Goal: Information Seeking & Learning: Learn about a topic

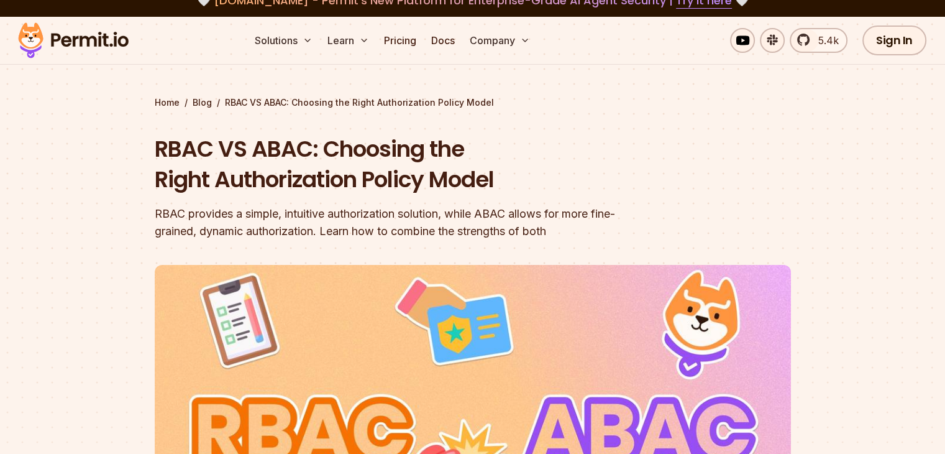
scroll to position [62, 0]
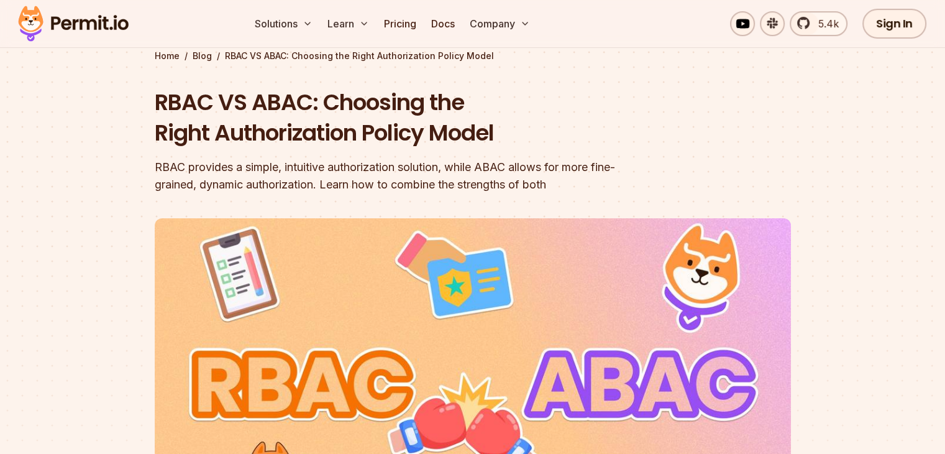
click at [452, 167] on div "RBAC provides a simple, intuitive authorization solution, while ABAC allows for…" at bounding box center [393, 176] width 477 height 35
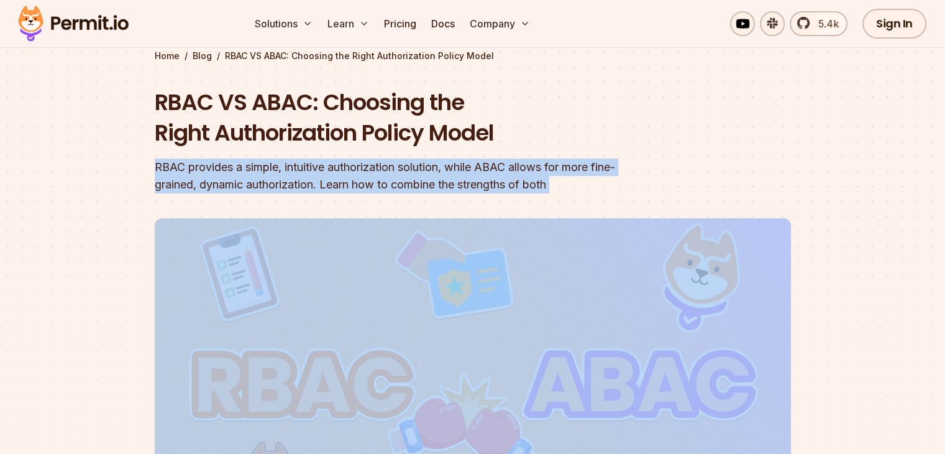
click at [452, 167] on div "RBAC provides a simple, intuitive authorization solution, while ABAC allows for…" at bounding box center [393, 176] width 477 height 35
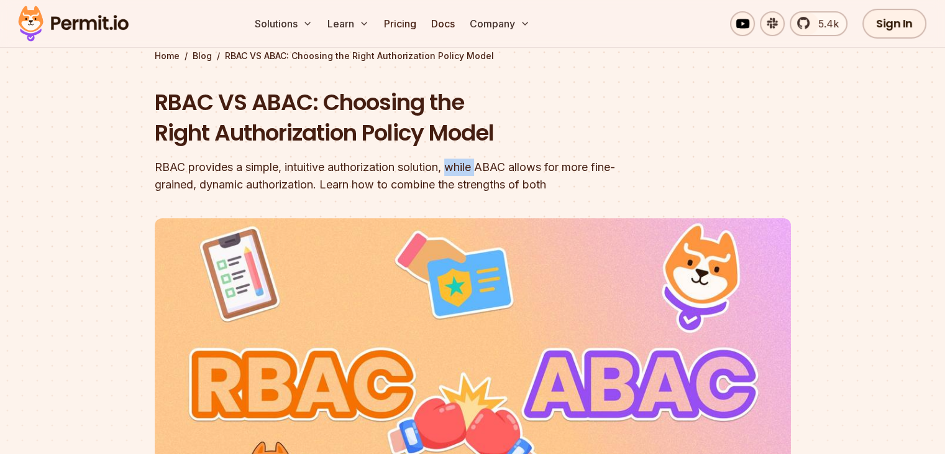
click at [452, 167] on div "RBAC provides a simple, intuitive authorization solution, while ABAC allows for…" at bounding box center [393, 176] width 477 height 35
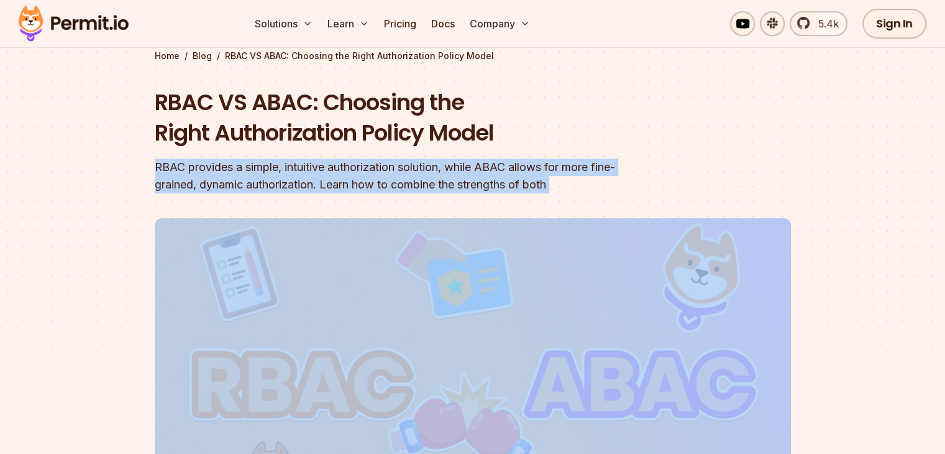
click at [452, 167] on div "RBAC provides a simple, intuitive authorization solution, while ABAC allows for…" at bounding box center [393, 176] width 477 height 35
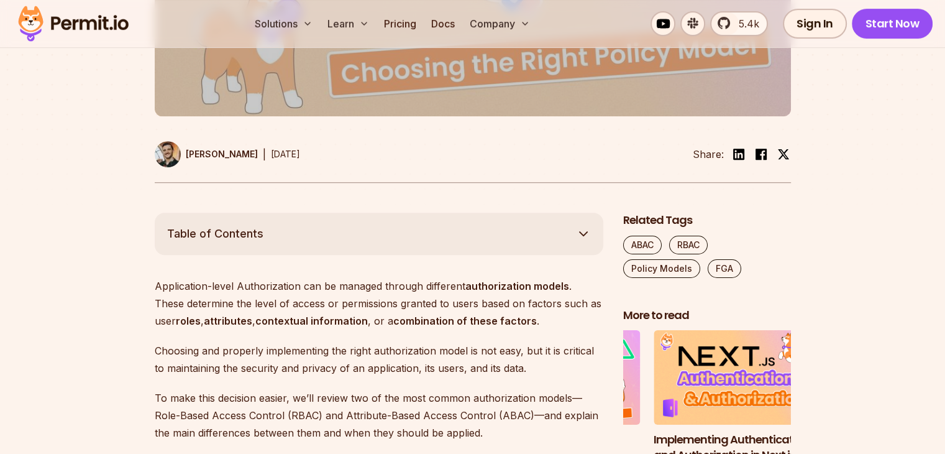
scroll to position [622, 0]
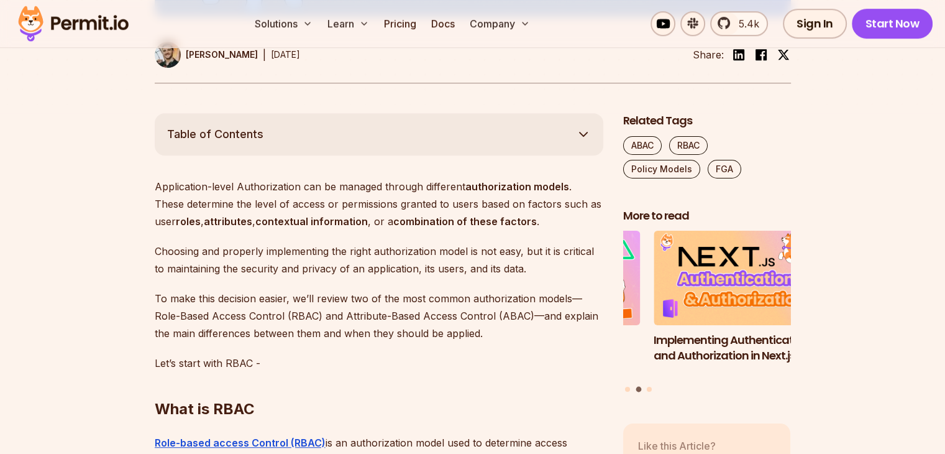
drag, startPoint x: 492, startPoint y: 113, endPoint x: 512, endPoint y: 160, distance: 50.7
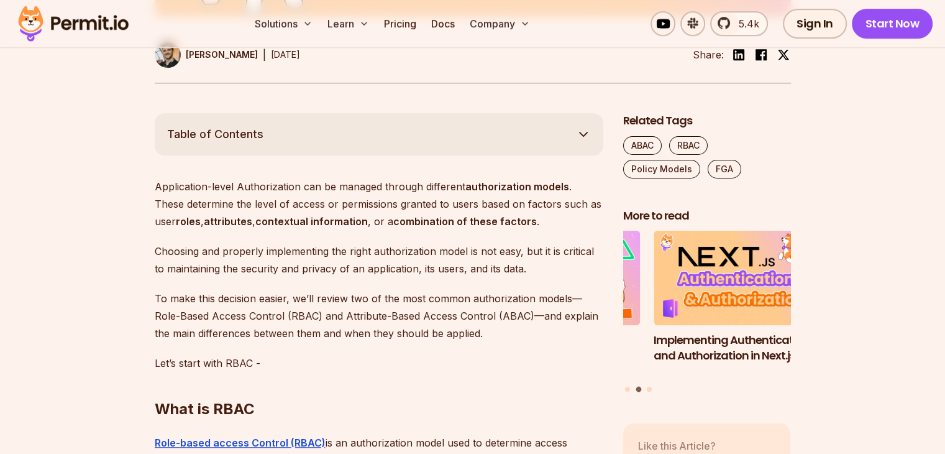
drag, startPoint x: 512, startPoint y: 160, endPoint x: 260, endPoint y: 207, distance: 256.1
click at [260, 207] on p "Application-level Authorization can be managed through different authorization …" at bounding box center [379, 204] width 449 height 52
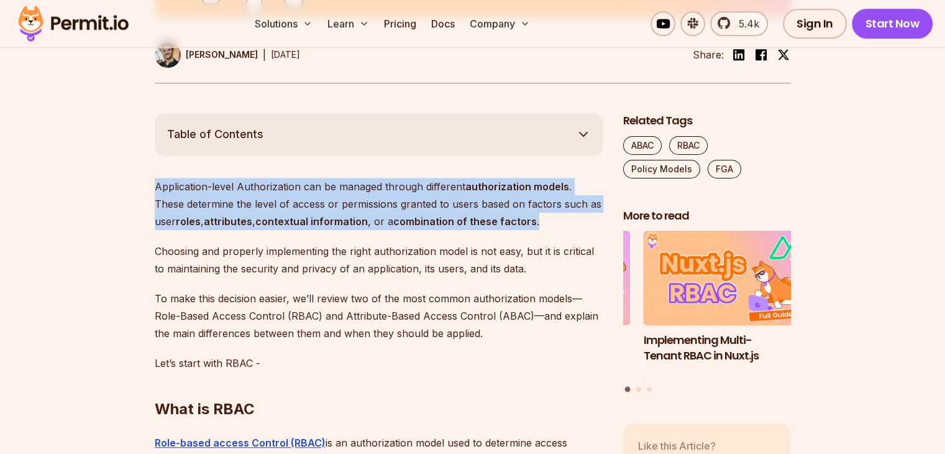
drag, startPoint x: 154, startPoint y: 190, endPoint x: 527, endPoint y: 216, distance: 373.3
click at [527, 216] on p "Application-level Authorization can be managed through different authorization …" at bounding box center [379, 204] width 449 height 52
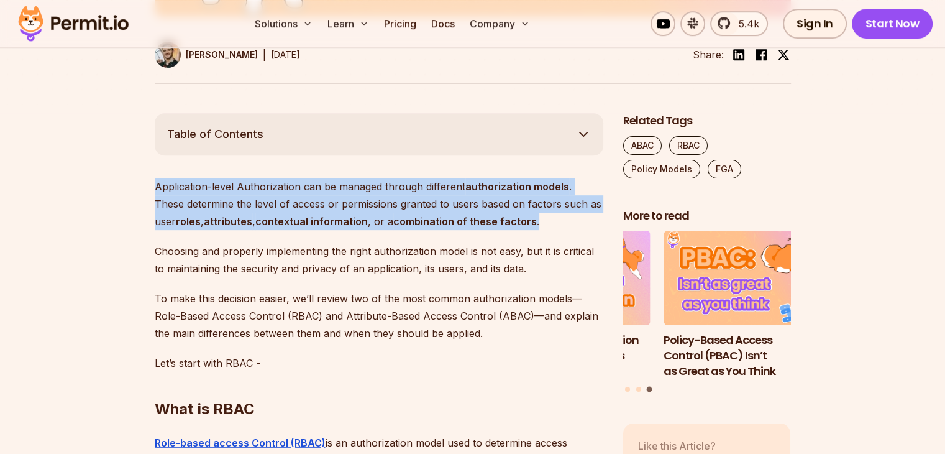
click at [258, 209] on p "Application-level Authorization can be managed through different authorization …" at bounding box center [379, 204] width 449 height 52
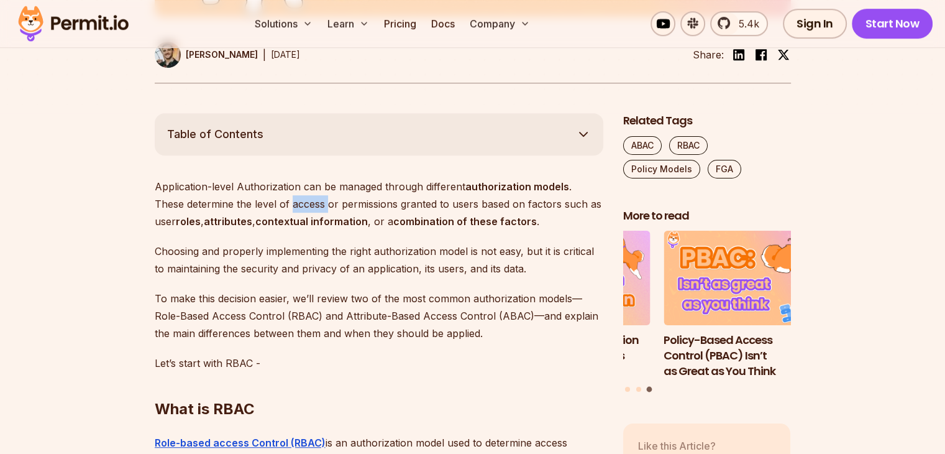
click at [258, 209] on p "Application-level Authorization can be managed through different authorization …" at bounding box center [379, 204] width 449 height 52
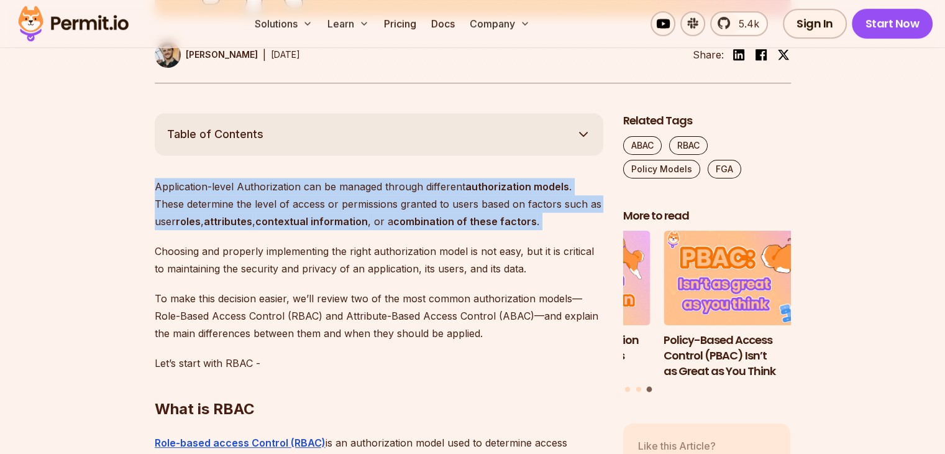
click at [258, 209] on p "Application-level Authorization can be managed through different authorization …" at bounding box center [379, 204] width 449 height 52
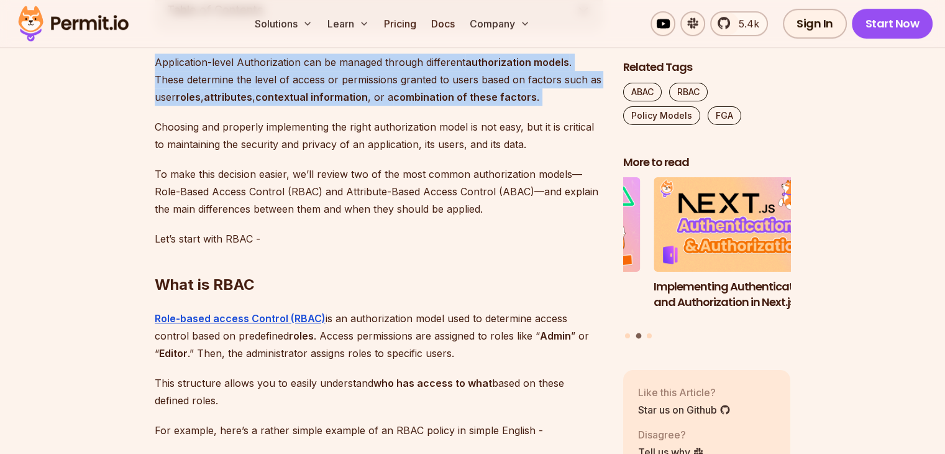
scroll to position [808, 0]
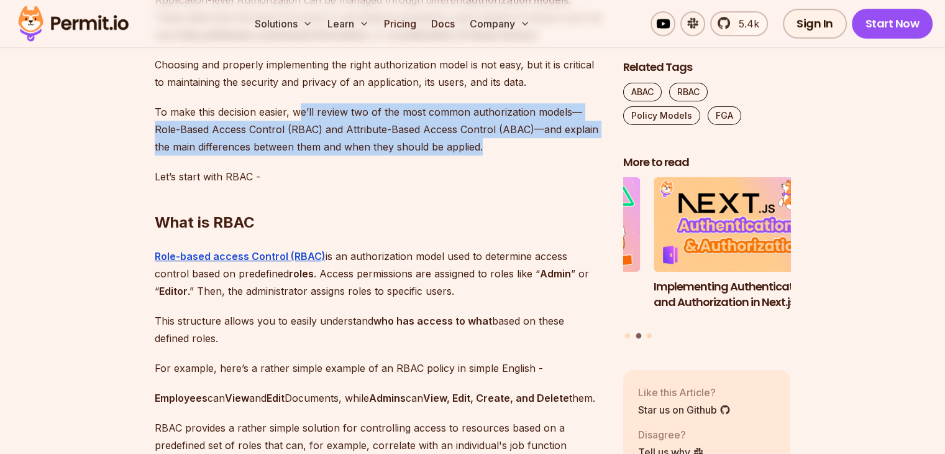
drag, startPoint x: 302, startPoint y: 113, endPoint x: 497, endPoint y: 140, distance: 197.1
click at [497, 140] on p "To make this decision easier, we’ll review two of the most common authorization…" at bounding box center [379, 129] width 449 height 52
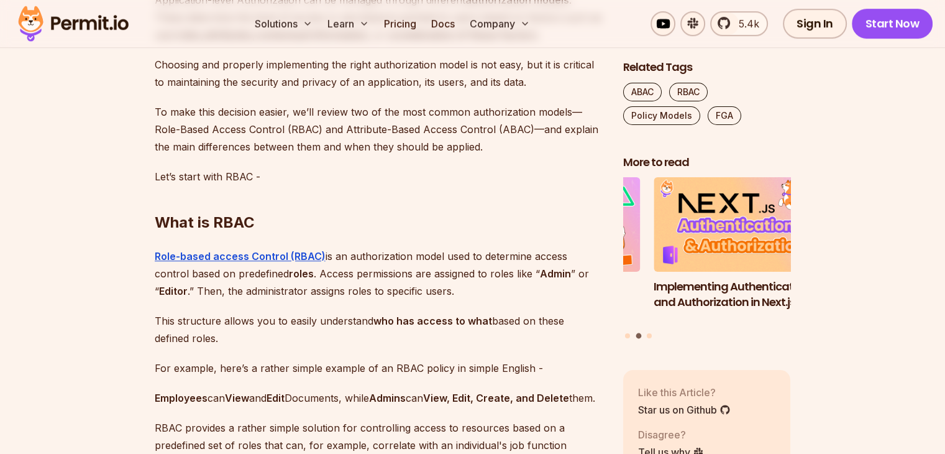
click at [497, 140] on p "To make this decision easier, we’ll review two of the most common authorization…" at bounding box center [379, 129] width 449 height 52
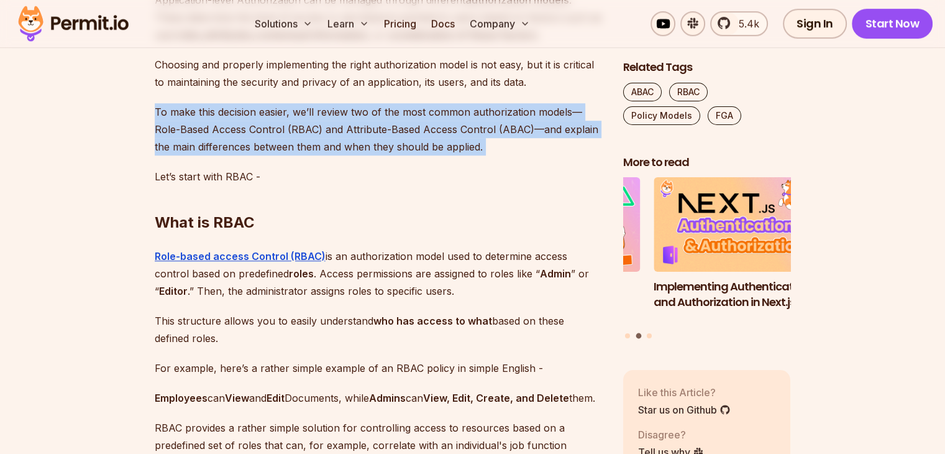
click at [497, 140] on p "To make this decision easier, we’ll review two of the most common authorization…" at bounding box center [379, 129] width 449 height 52
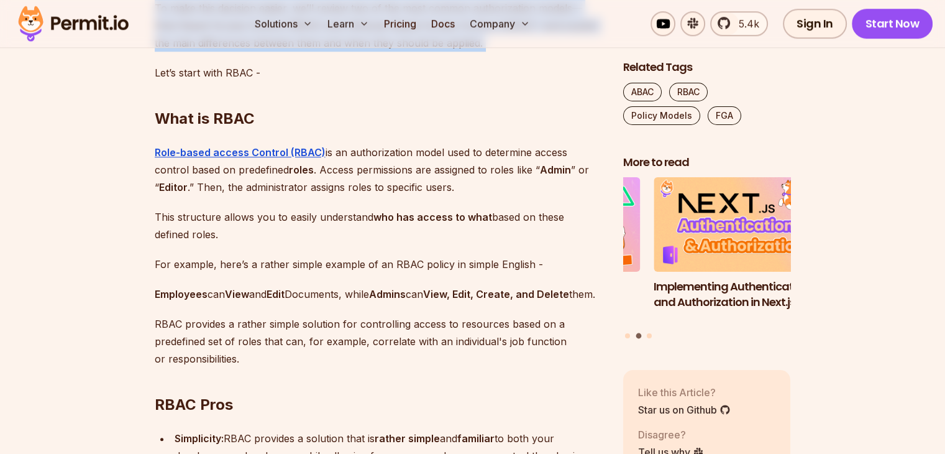
scroll to position [932, 0]
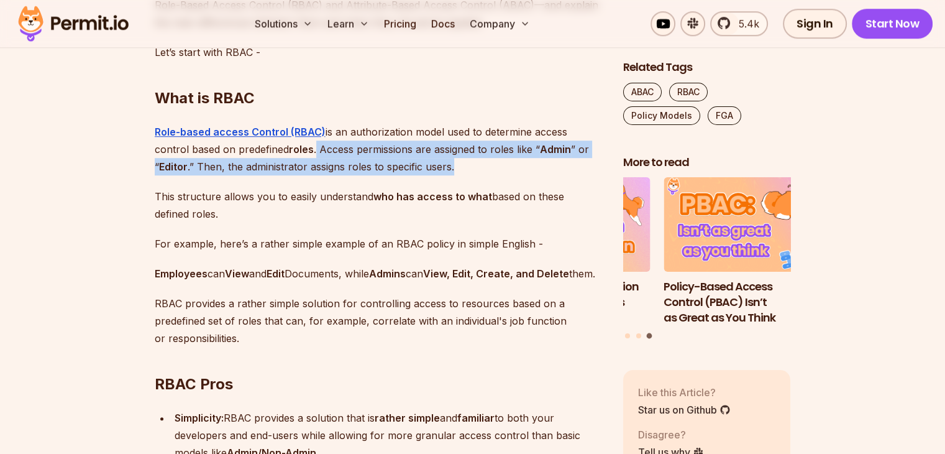
drag, startPoint x: 280, startPoint y: 150, endPoint x: 429, endPoint y: 173, distance: 150.4
click at [429, 173] on p "Role-based access Control (RBAC) is an authorization model used to determine ac…" at bounding box center [379, 149] width 449 height 52
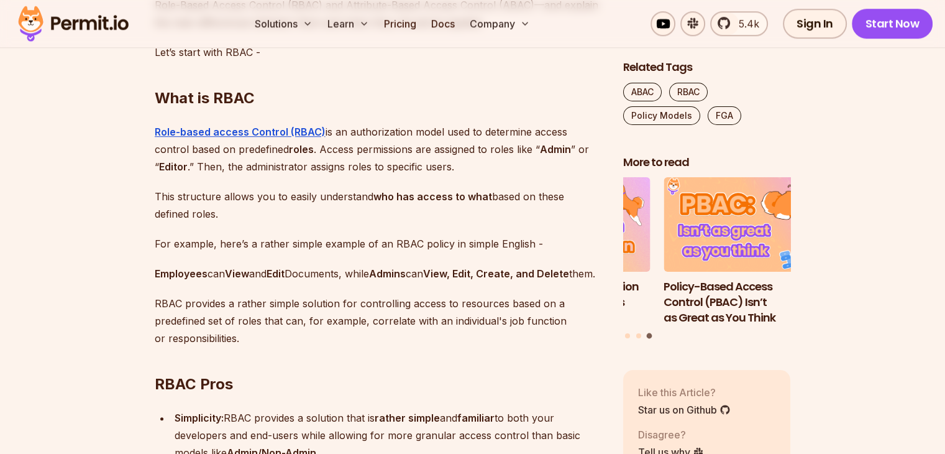
click at [429, 173] on p "Role-based access Control (RBAC) is an authorization model used to determine ac…" at bounding box center [379, 149] width 449 height 52
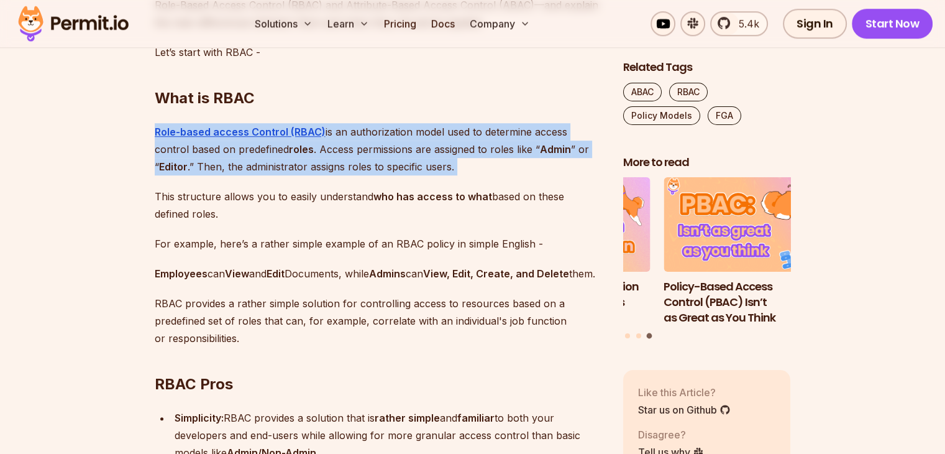
click at [429, 173] on p "Role-based access Control (RBAC) is an authorization model used to determine ac…" at bounding box center [379, 149] width 449 height 52
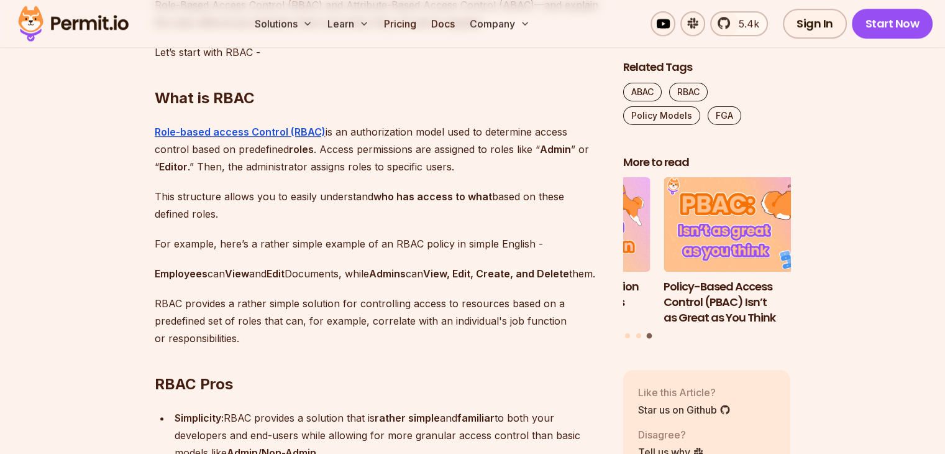
click at [244, 207] on p "This structure allows you to easily understand who has access to what based on …" at bounding box center [379, 205] width 449 height 35
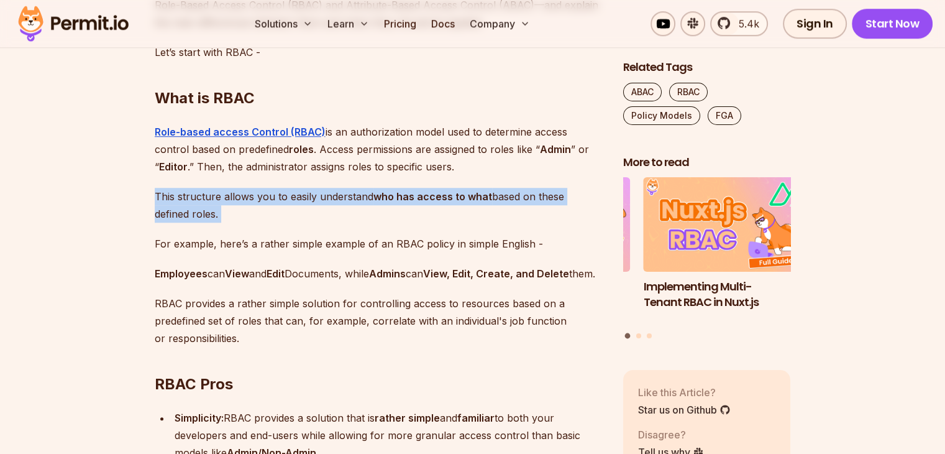
click at [244, 207] on p "This structure allows you to easily understand who has access to what based on …" at bounding box center [379, 205] width 449 height 35
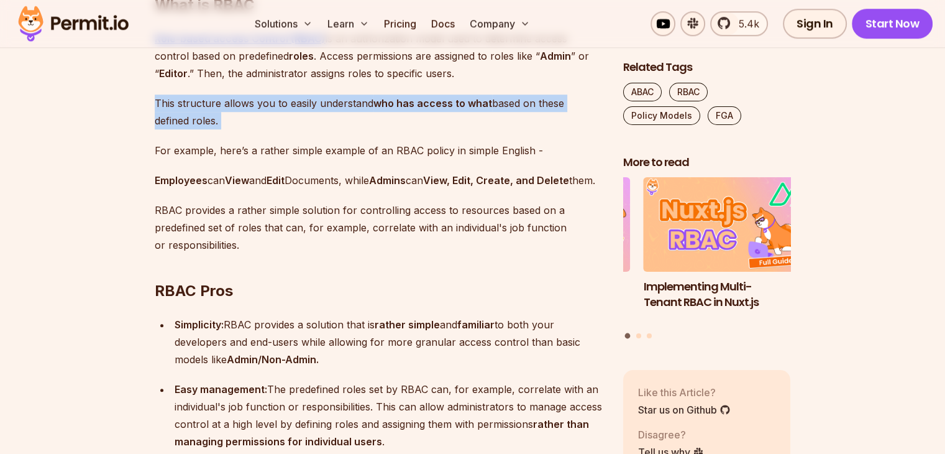
scroll to position [1057, 0]
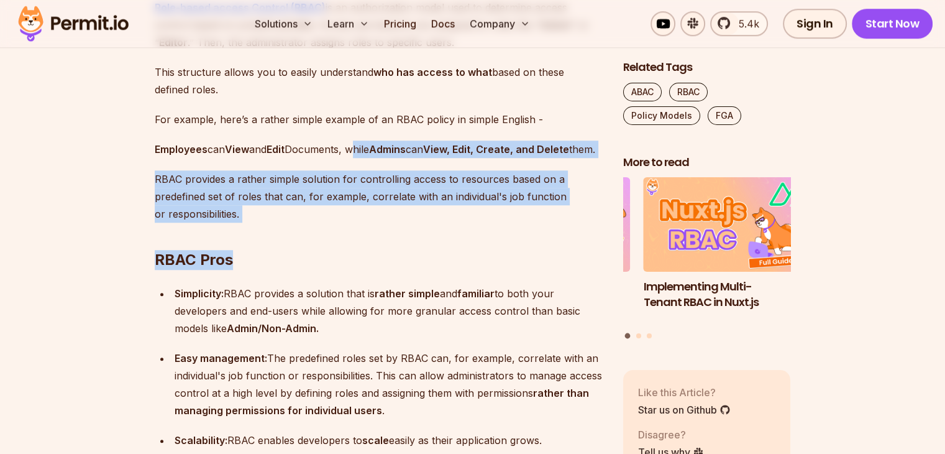
drag, startPoint x: 362, startPoint y: 147, endPoint x: 363, endPoint y: 224, distance: 77.1
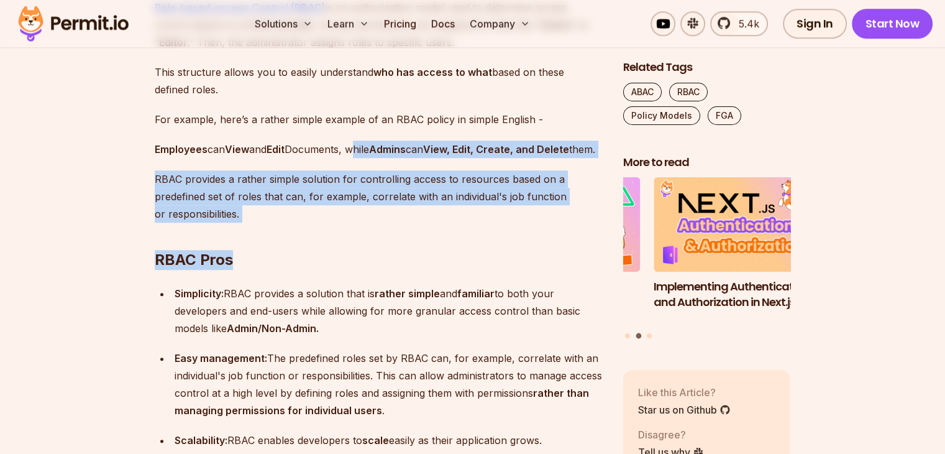
click at [363, 224] on h2 "RBAC Pros" at bounding box center [379, 235] width 449 height 70
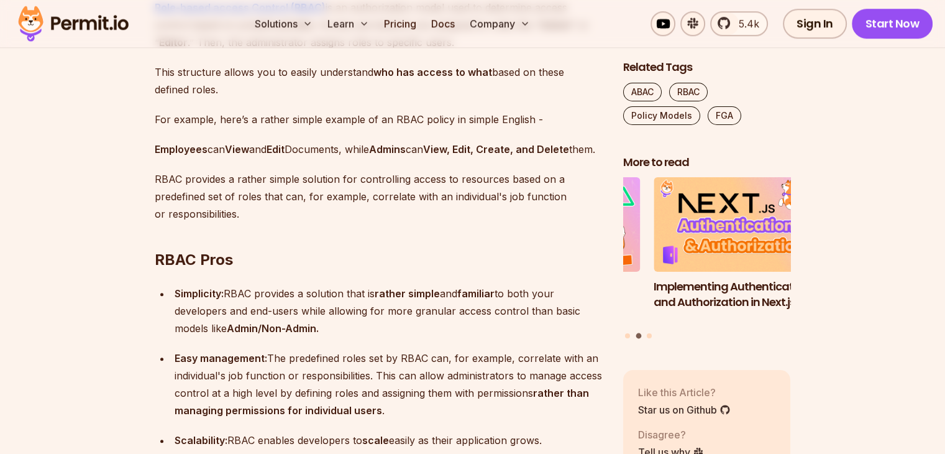
click at [363, 224] on h2 "RBAC Pros" at bounding box center [379, 235] width 449 height 70
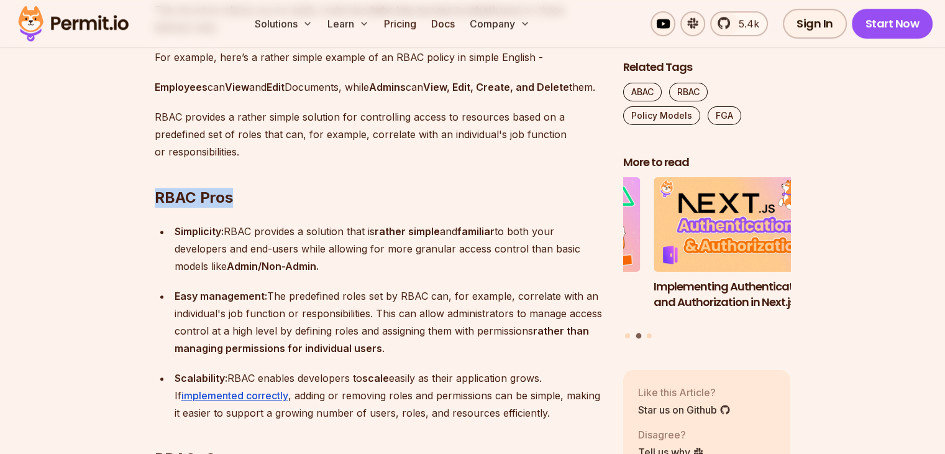
scroll to position [1181, 0]
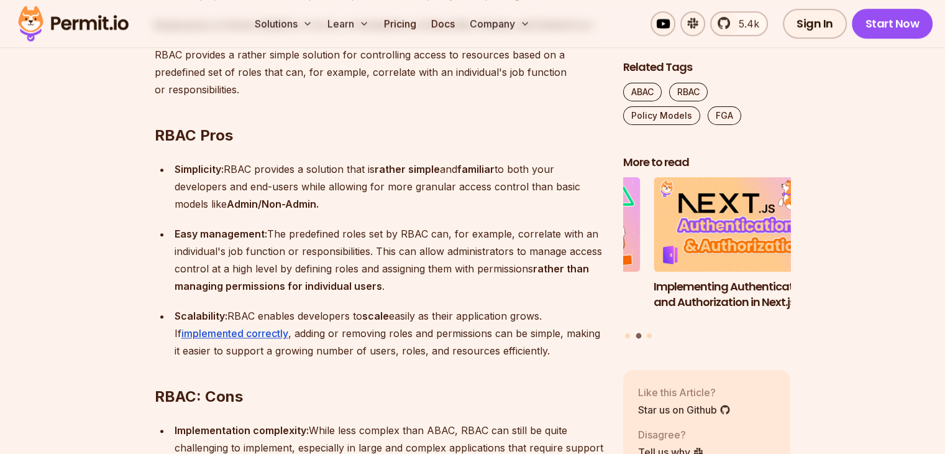
click at [363, 213] on div "Simplicity: RBAC provides a solution that is rather simple and familiar to both…" at bounding box center [389, 186] width 429 height 52
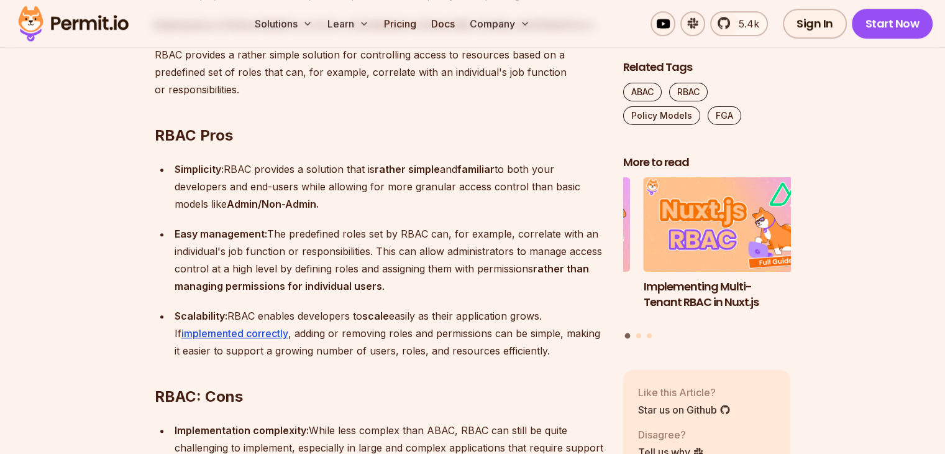
scroll to position [1243, 0]
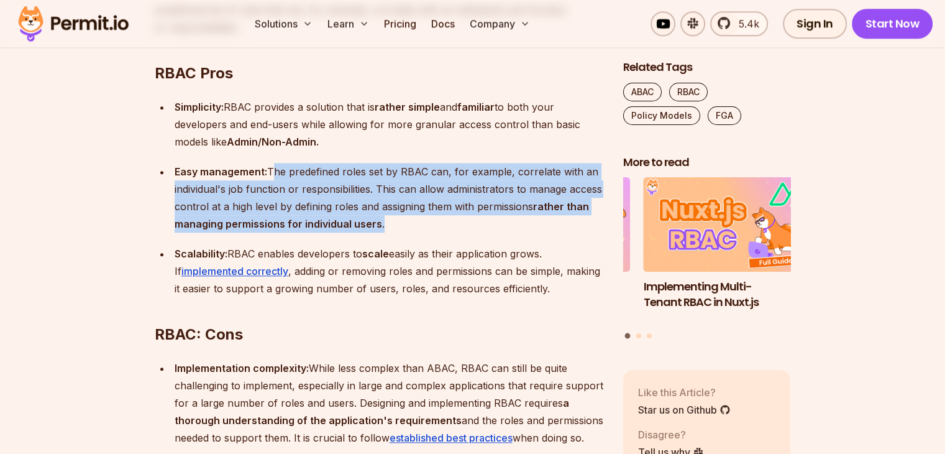
drag, startPoint x: 270, startPoint y: 190, endPoint x: 397, endPoint y: 243, distance: 137.0
click at [397, 232] on div "Easy management: The predefined roles set by RBAC can, for example, correlate w…" at bounding box center [389, 198] width 429 height 70
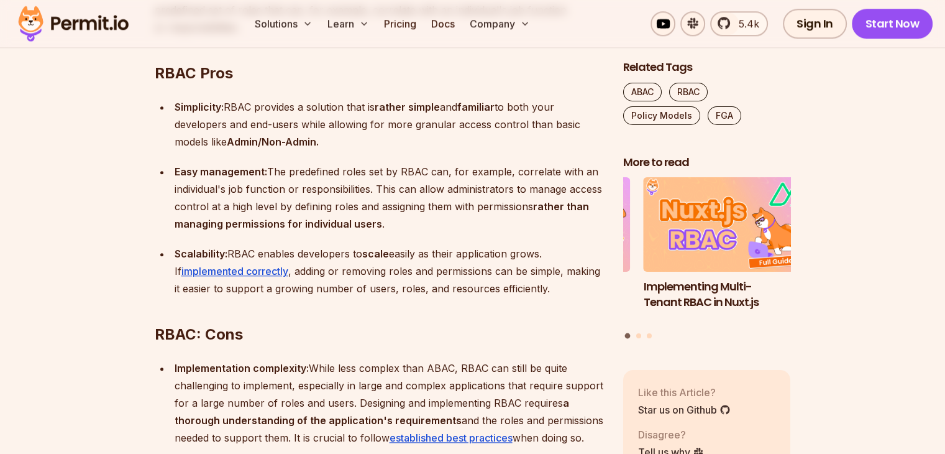
click at [397, 232] on div "Easy management: The predefined roles set by RBAC can, for example, correlate w…" at bounding box center [389, 198] width 429 height 70
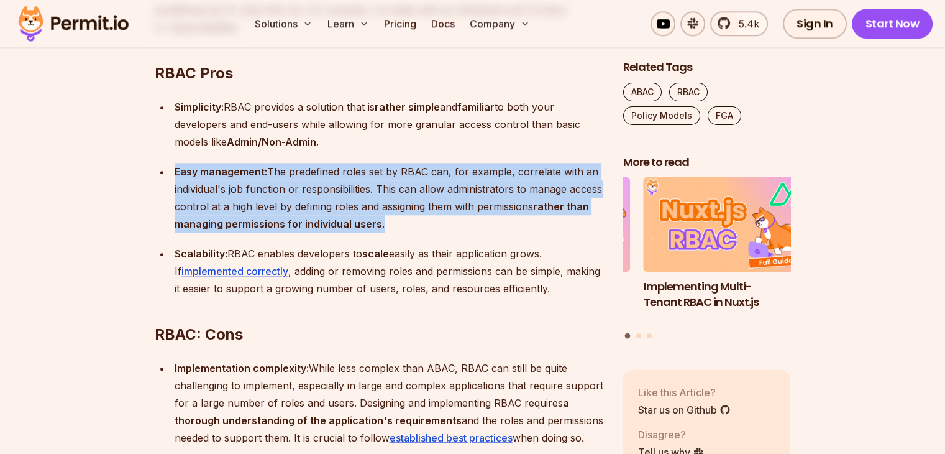
click at [397, 232] on div "Easy management: The predefined roles set by RBAC can, for example, correlate w…" at bounding box center [389, 198] width 429 height 70
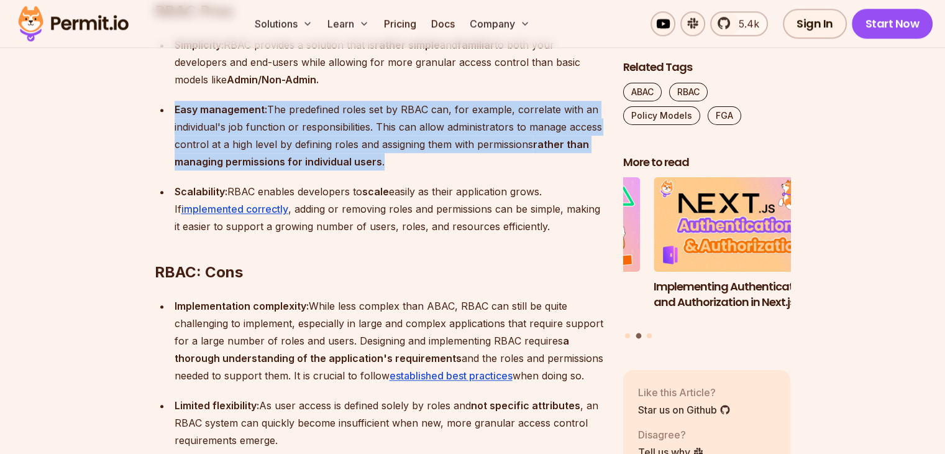
scroll to position [1368, 0]
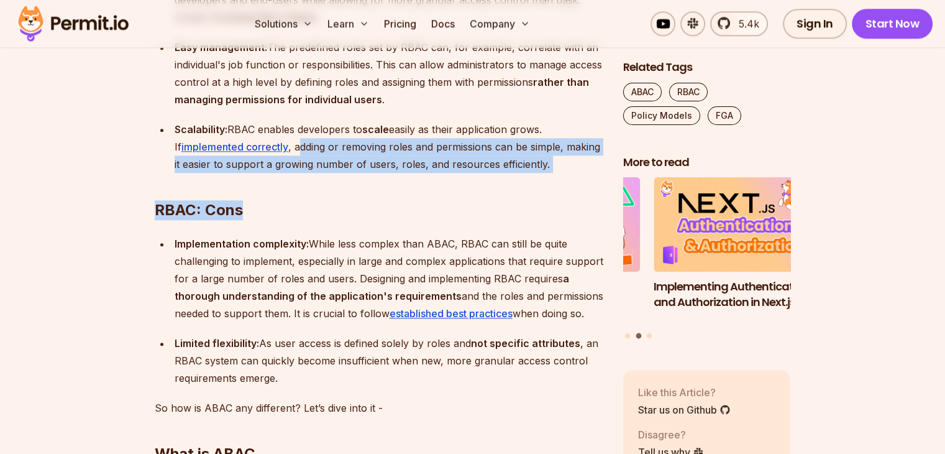
drag, startPoint x: 300, startPoint y: 165, endPoint x: 569, endPoint y: 183, distance: 270.4
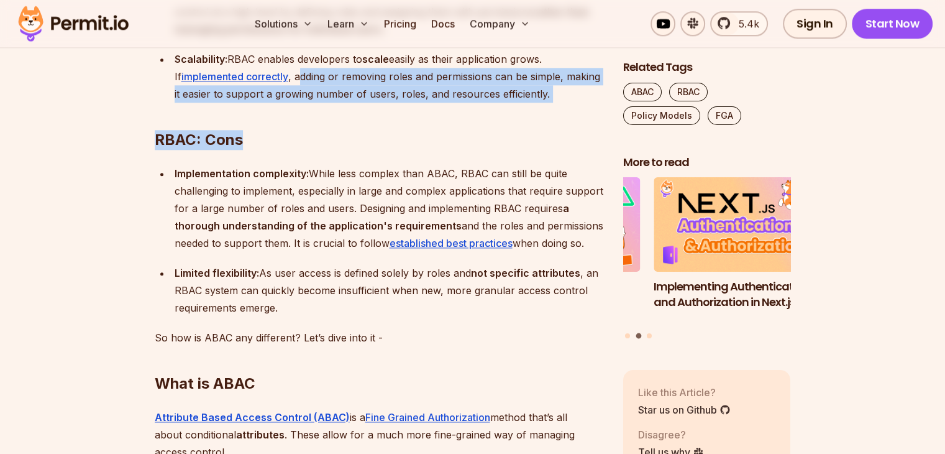
scroll to position [1492, 0]
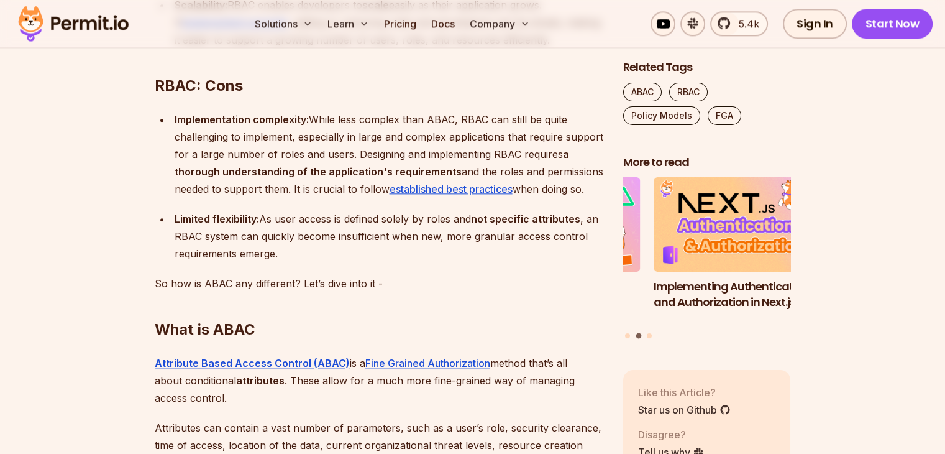
click at [354, 143] on div "Implementation complexity: While less complex than ABAC, RBAC can still be quit…" at bounding box center [389, 154] width 429 height 87
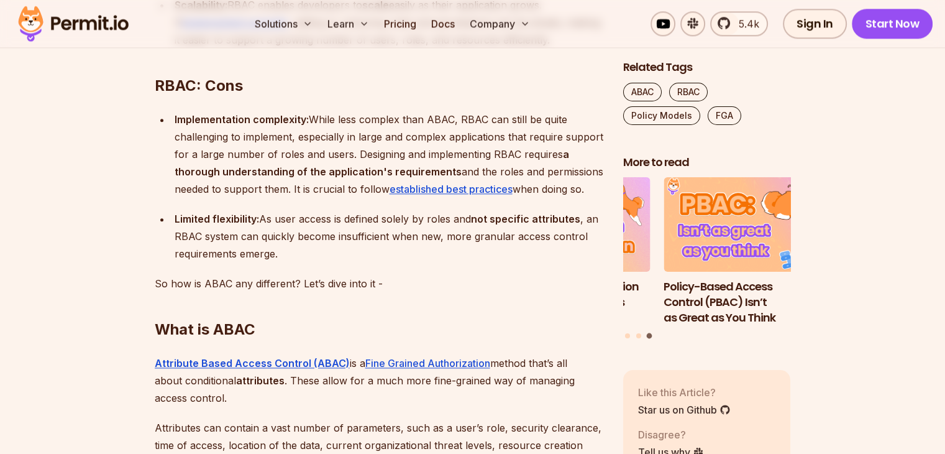
drag, startPoint x: 310, startPoint y: 133, endPoint x: 595, endPoint y: 212, distance: 295.4
click at [595, 198] on div "Implementation complexity: While less complex than ABAC, RBAC can still be quit…" at bounding box center [389, 154] width 429 height 87
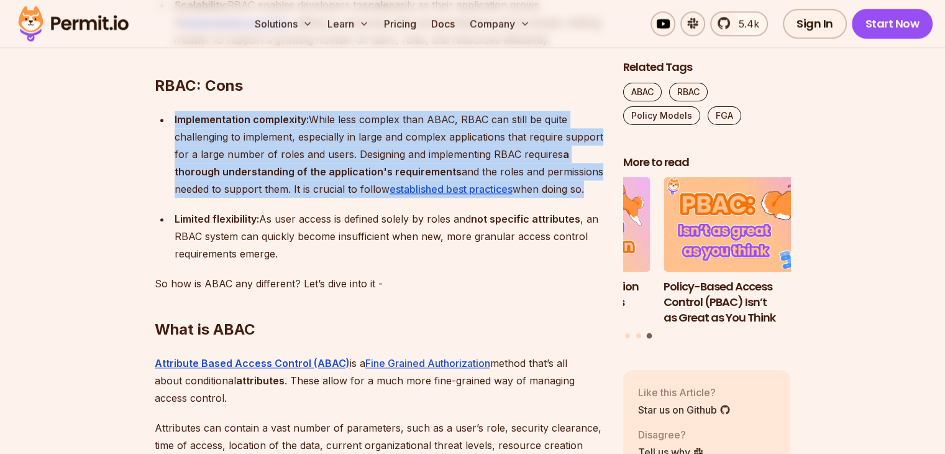
click at [595, 198] on div "Implementation complexity: While less complex than ABAC, RBAC can still be quit…" at bounding box center [389, 154] width 429 height 87
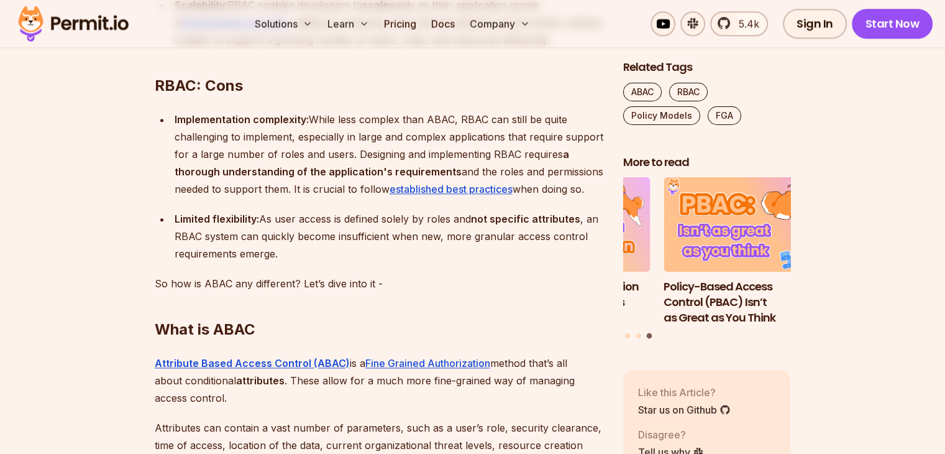
click at [595, 198] on div "Implementation complexity: While less complex than ABAC, RBAC can still be quit…" at bounding box center [389, 154] width 429 height 87
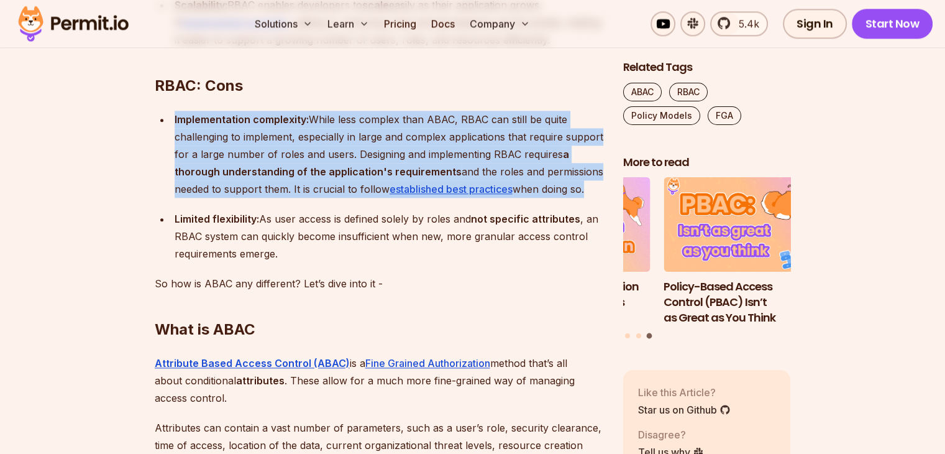
click at [595, 198] on div "Implementation complexity: While less complex than ABAC, RBAC can still be quit…" at bounding box center [389, 154] width 429 height 87
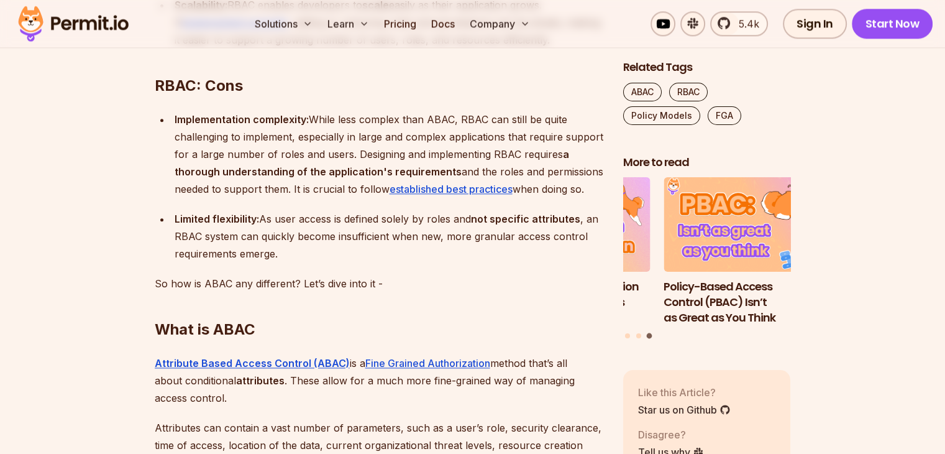
scroll to position [1554, 0]
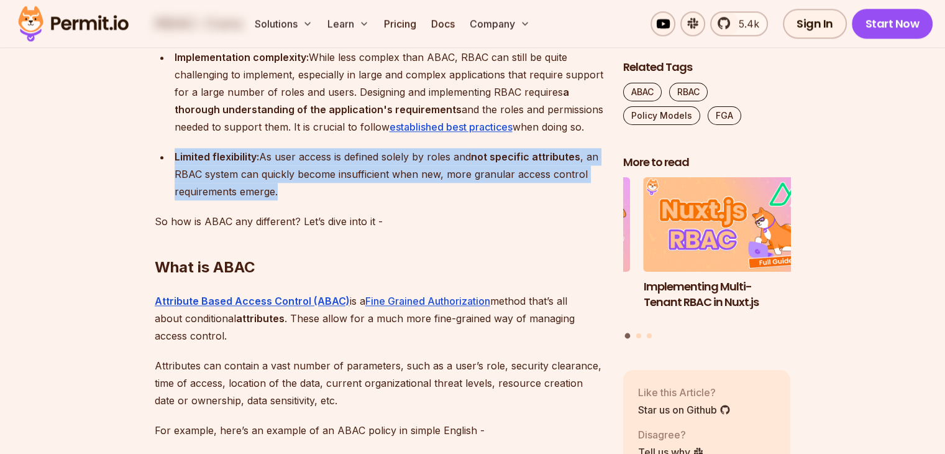
drag, startPoint x: 174, startPoint y: 172, endPoint x: 286, endPoint y: 207, distance: 117.2
click at [286, 200] on div "Limited flexibility: As user access is defined solely by roles and not specific…" at bounding box center [389, 174] width 429 height 52
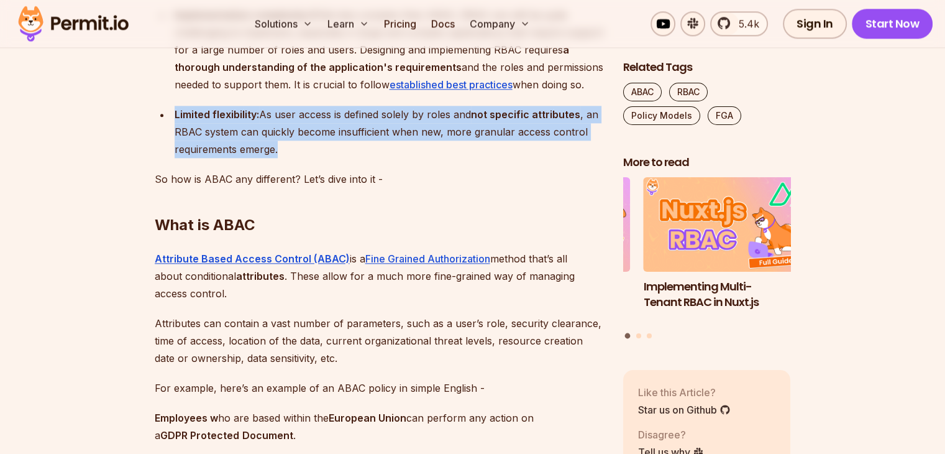
scroll to position [1616, 0]
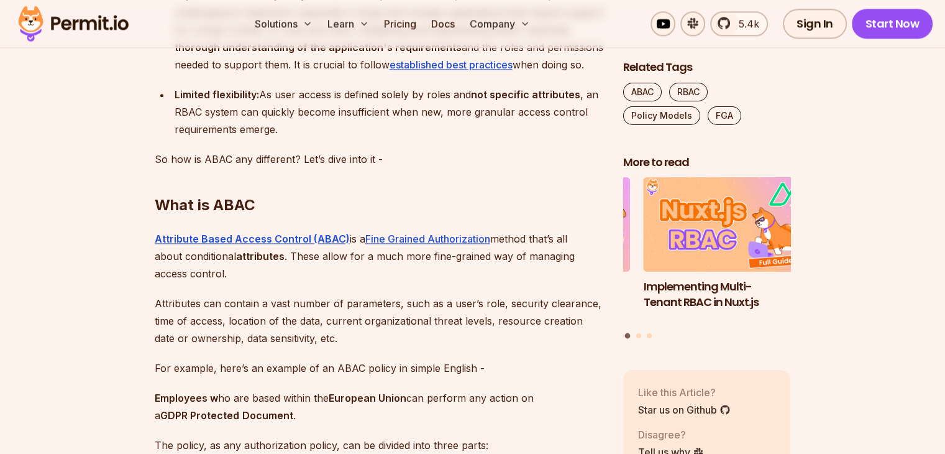
click at [286, 185] on h2 "What is ABAC" at bounding box center [379, 180] width 449 height 70
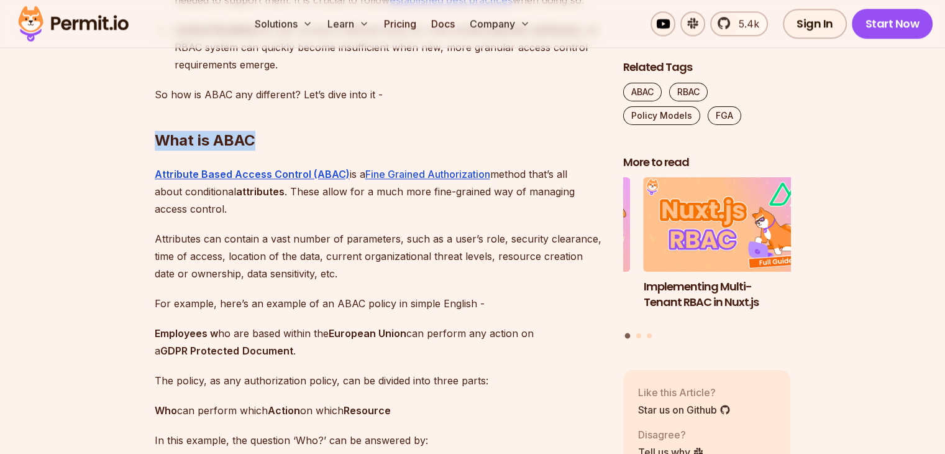
scroll to position [1741, 0]
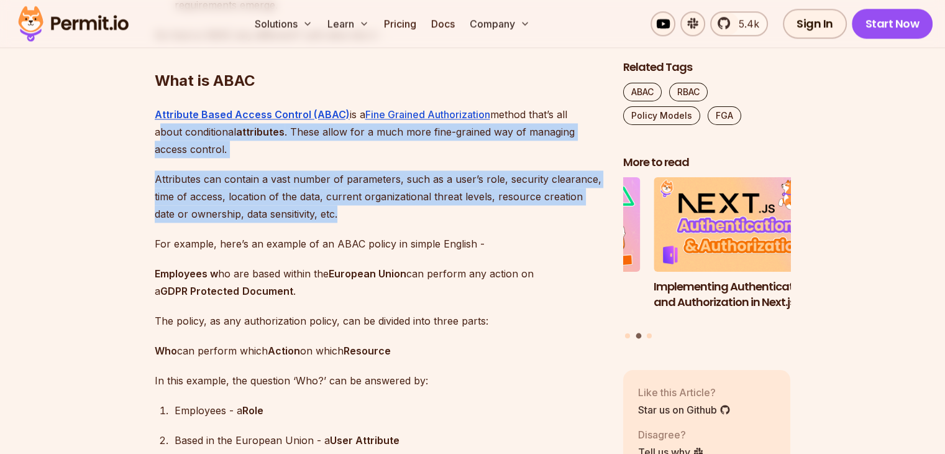
drag, startPoint x: 154, startPoint y: 145, endPoint x: 325, endPoint y: 239, distance: 194.7
click at [325, 223] on p "Attributes can contain a vast number of parameters, such as a user’s role, secu…" at bounding box center [379, 196] width 449 height 52
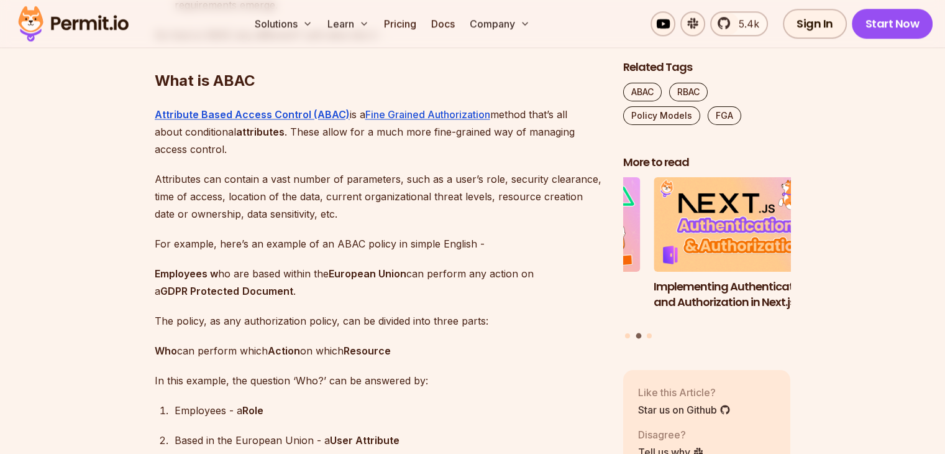
click at [325, 223] on p "Attributes can contain a vast number of parameters, such as a user’s role, secu…" at bounding box center [379, 196] width 449 height 52
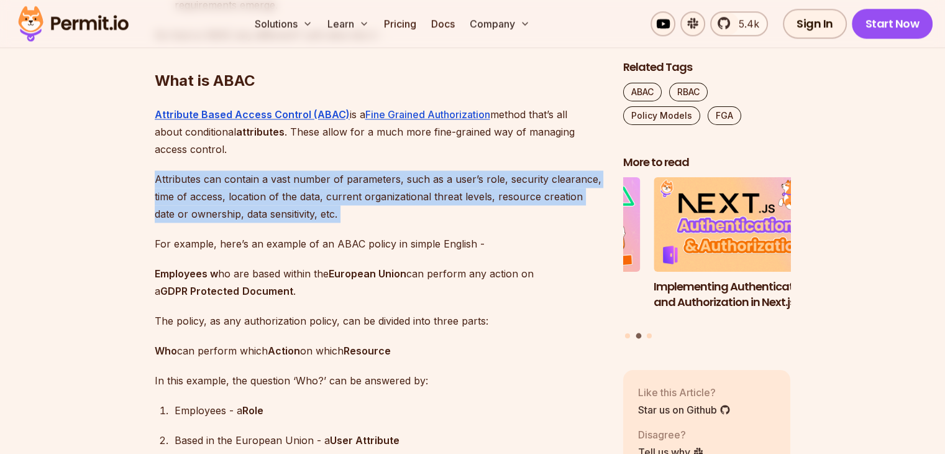
click at [325, 223] on p "Attributes can contain a vast number of parameters, such as a user’s role, secu…" at bounding box center [379, 196] width 449 height 52
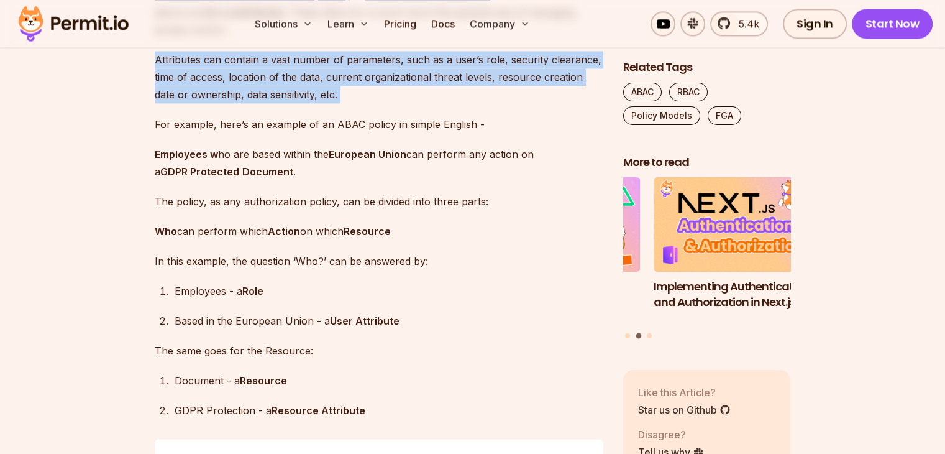
scroll to position [1865, 0]
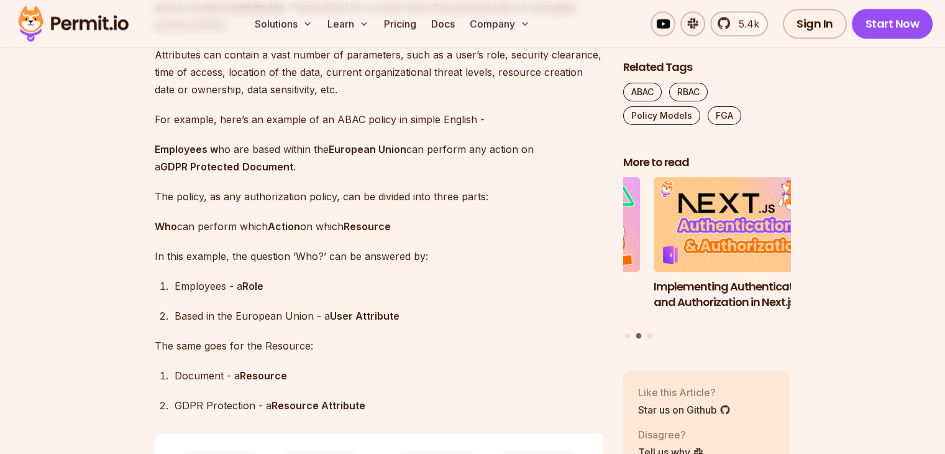
click at [324, 170] on p "Employees w ho are based within the European Union can perform any action on a …" at bounding box center [379, 157] width 449 height 35
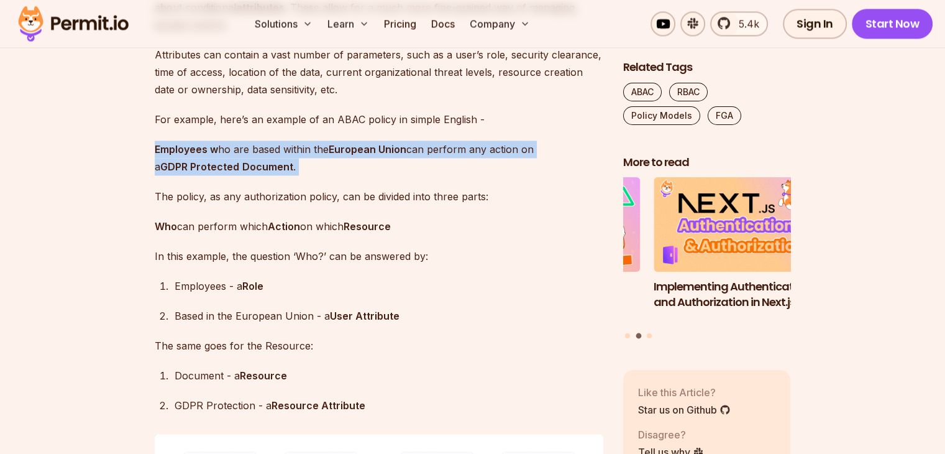
click at [324, 170] on p "Employees w ho are based within the European Union can perform any action on a …" at bounding box center [379, 157] width 449 height 35
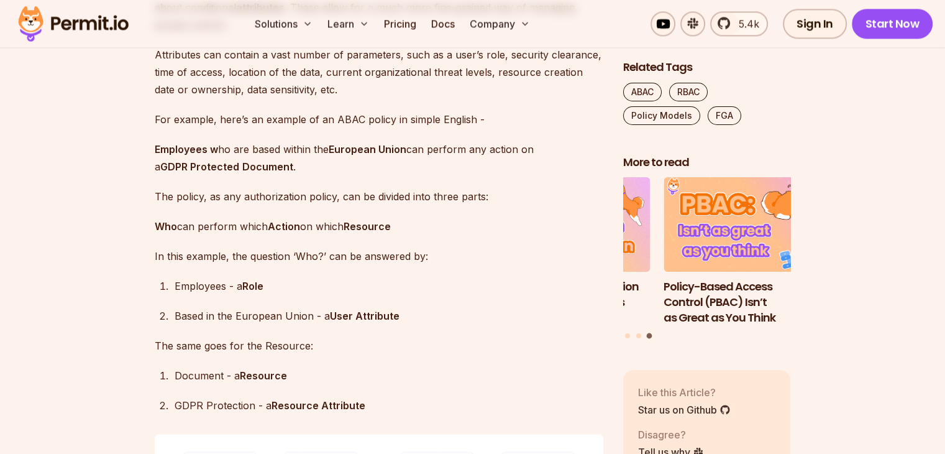
click at [309, 205] on p "The policy, as any authorization policy, can be divided into three parts:" at bounding box center [379, 196] width 449 height 17
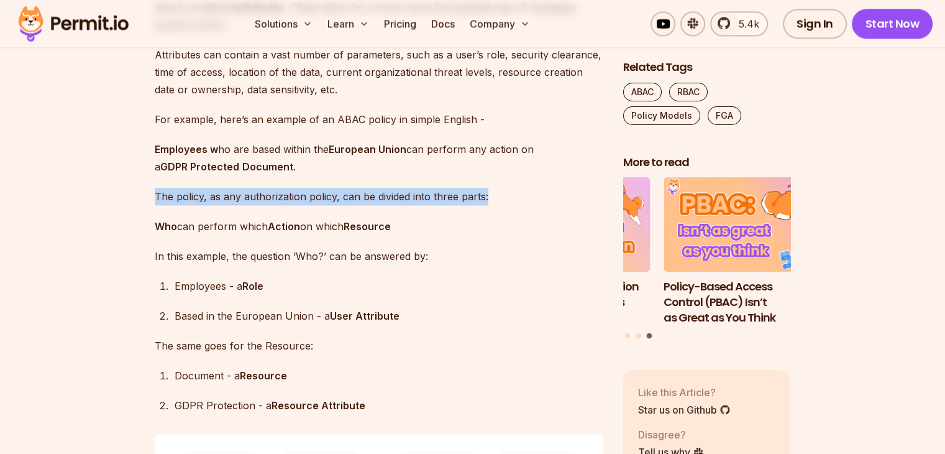
click at [309, 205] on p "The policy, as any authorization policy, can be divided into three parts:" at bounding box center [379, 196] width 449 height 17
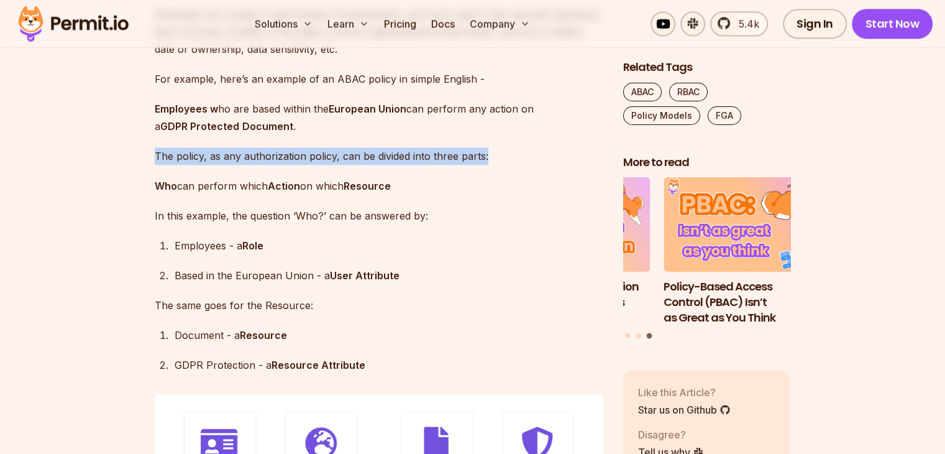
scroll to position [1927, 0]
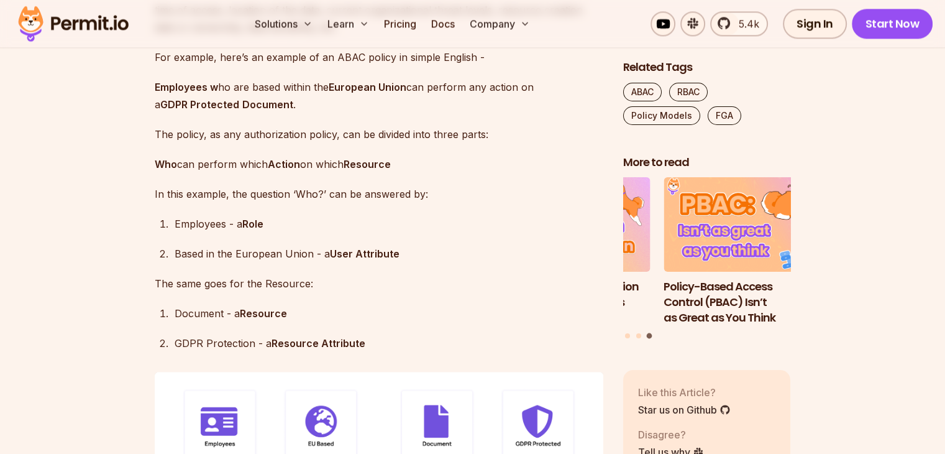
click at [259, 173] on p "Who can perform which Action on which Resource" at bounding box center [379, 163] width 449 height 17
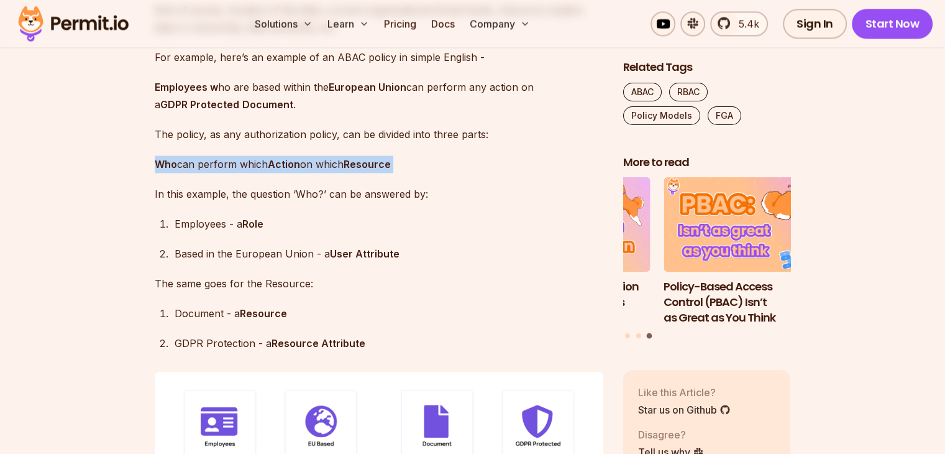
click at [259, 173] on p "Who can perform which Action on which Resource" at bounding box center [379, 163] width 449 height 17
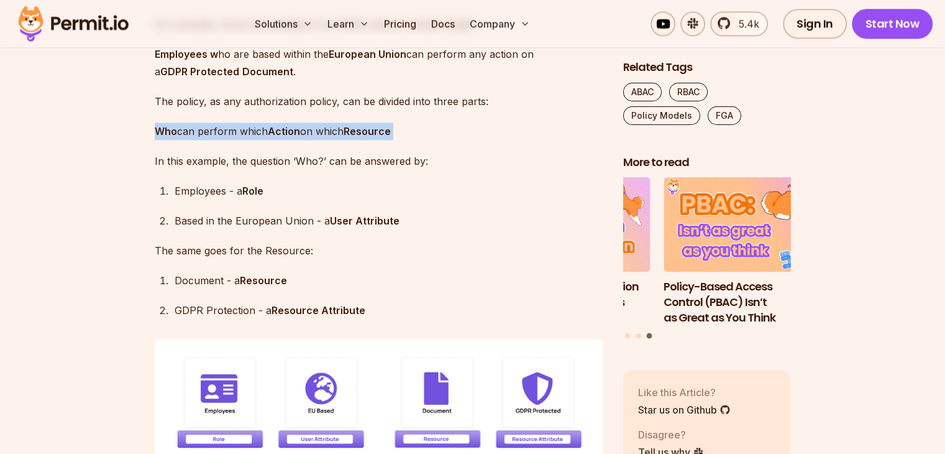
scroll to position [1989, 0]
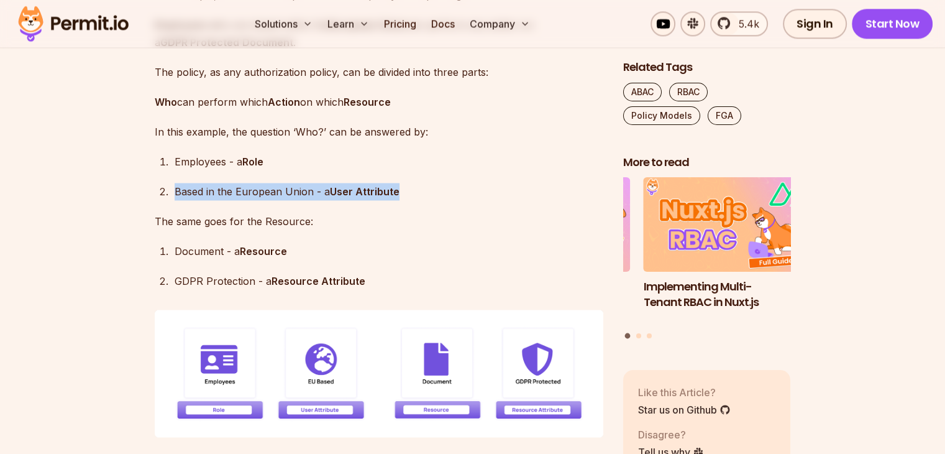
drag, startPoint x: 175, startPoint y: 208, endPoint x: 424, endPoint y: 215, distance: 248.8
click at [424, 200] on div "Based in the European Union - a User Attribute" at bounding box center [389, 191] width 429 height 17
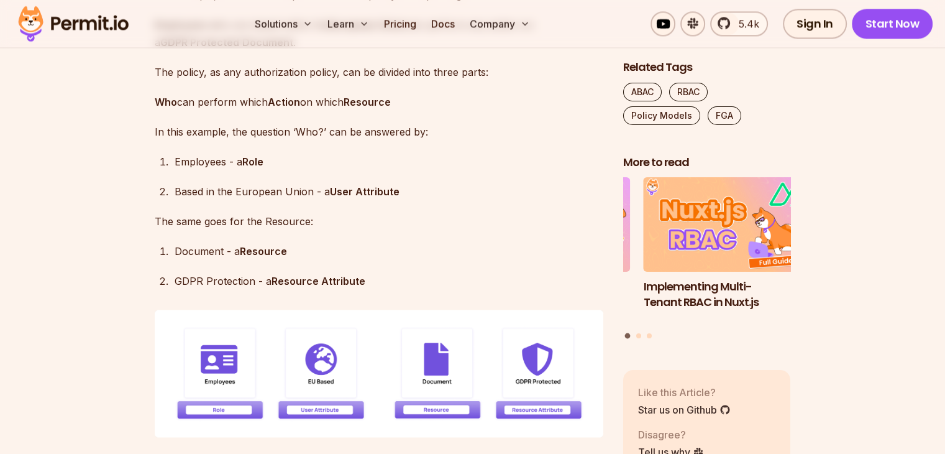
click at [424, 200] on div "Based in the European Union - a User Attribute" at bounding box center [389, 191] width 429 height 17
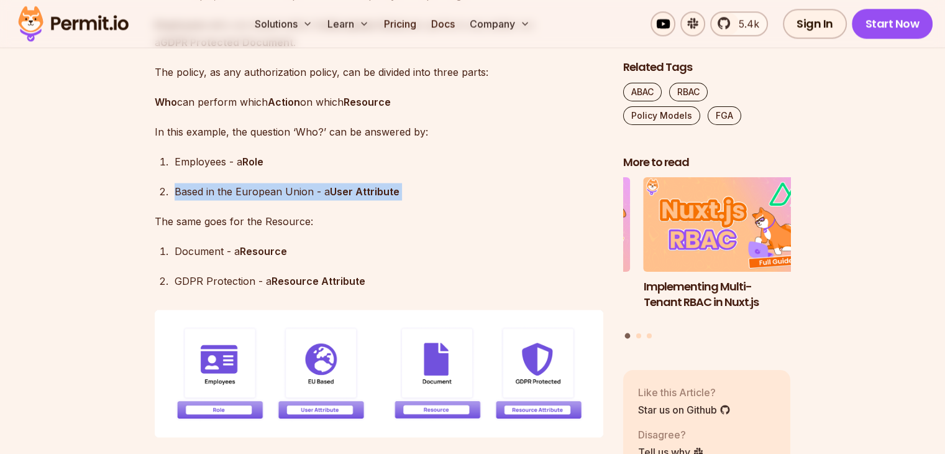
click at [424, 200] on div "Based in the European Union - a User Attribute" at bounding box center [389, 191] width 429 height 17
click at [363, 198] on strong "User Attribute" at bounding box center [365, 191] width 70 height 12
drag, startPoint x: 329, startPoint y: 207, endPoint x: 400, endPoint y: 205, distance: 71.5
click at [400, 200] on div "Based in the European Union - a User Attribute" at bounding box center [389, 191] width 429 height 17
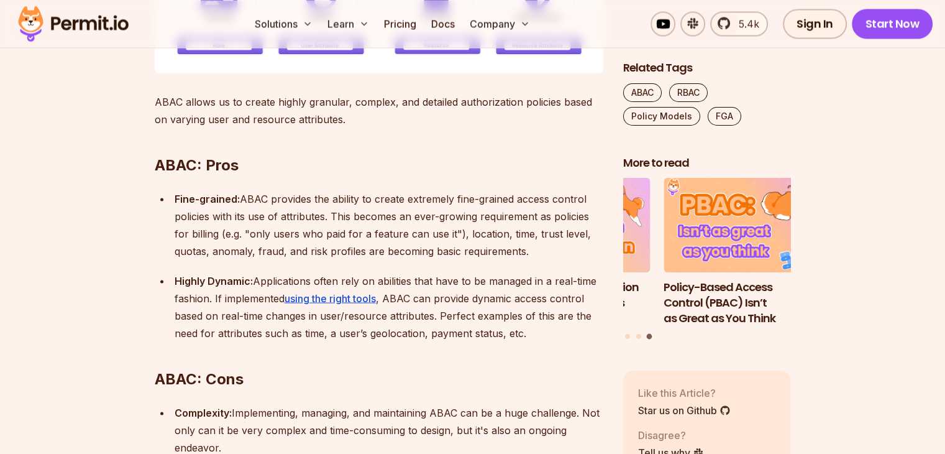
scroll to position [2424, 0]
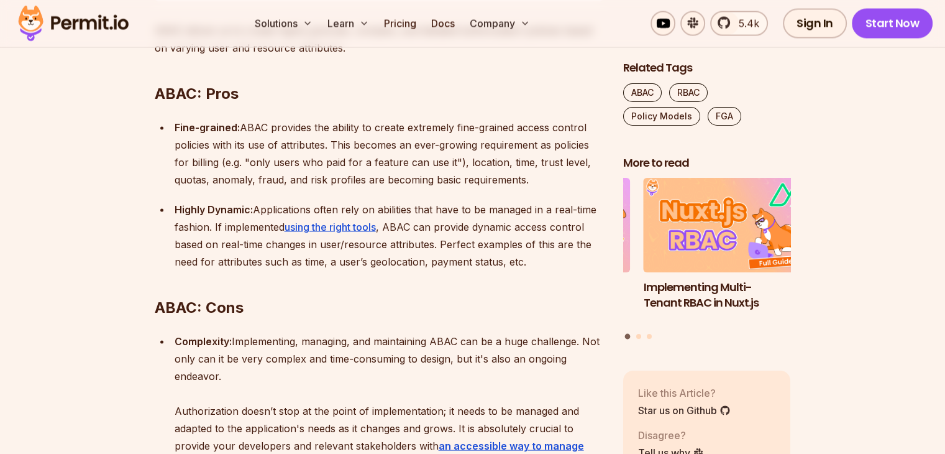
drag, startPoint x: 458, startPoint y: 147, endPoint x: 545, endPoint y: 200, distance: 101.5
click at [545, 188] on div "Fine-grained: ABAC provides the ability to create extremely fine-grained access…" at bounding box center [389, 154] width 429 height 70
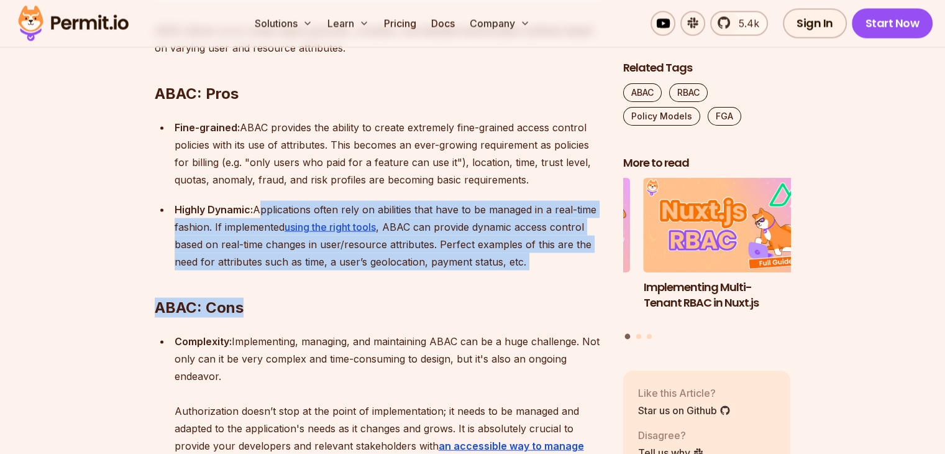
drag, startPoint x: 255, startPoint y: 226, endPoint x: 533, endPoint y: 272, distance: 281.0
click at [533, 272] on div "Application-level Authorization can be managed through different authorization …" at bounding box center [379, 415] width 449 height 4080
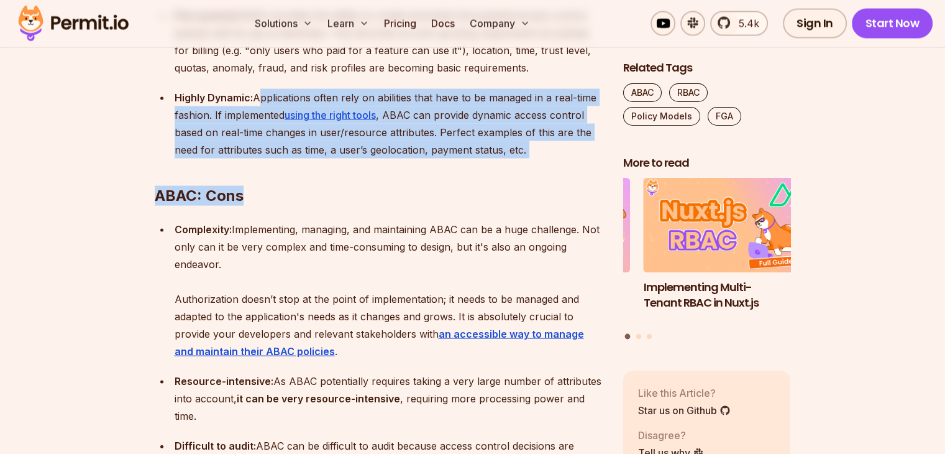
scroll to position [2611, 0]
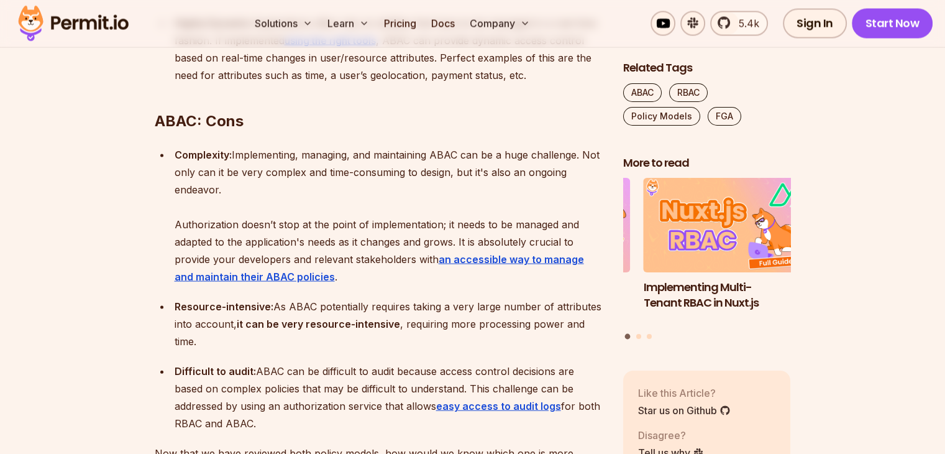
click at [221, 208] on div "Complexity: Implementing, managing, and maintaining ABAC can be a huge challeng…" at bounding box center [389, 215] width 429 height 139
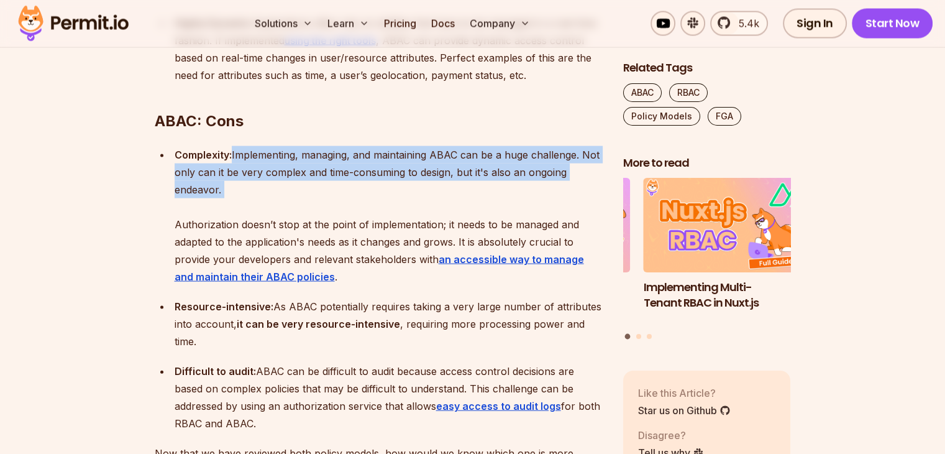
click at [221, 208] on div "Complexity: Implementing, managing, and maintaining ABAC can be a huge challeng…" at bounding box center [389, 215] width 429 height 139
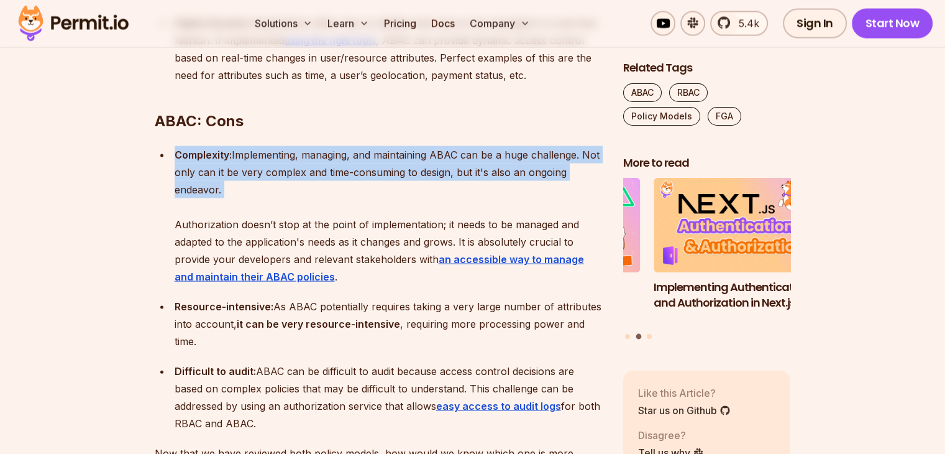
click at [221, 208] on div "Complexity: Implementing, managing, and maintaining ABAC can be a huge challeng…" at bounding box center [389, 215] width 429 height 139
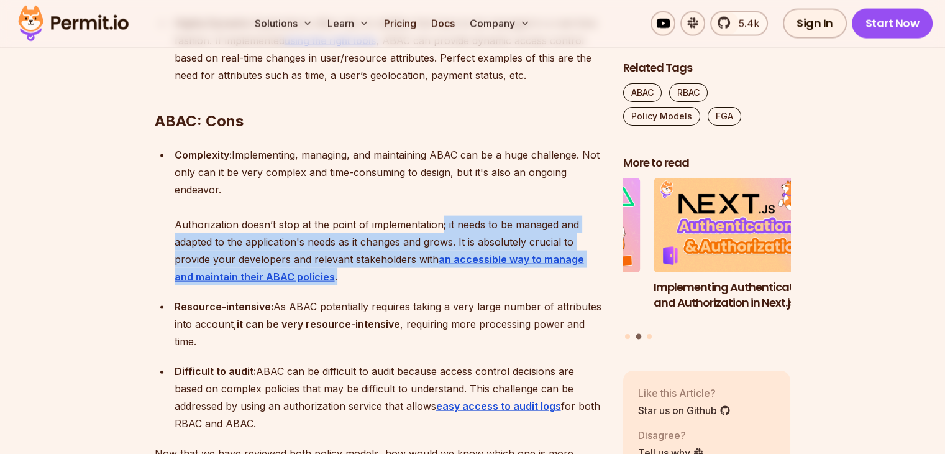
drag, startPoint x: 440, startPoint y: 239, endPoint x: 440, endPoint y: 294, distance: 54.7
click at [440, 285] on div "Complexity: Implementing, managing, and maintaining ABAC can be a huge challeng…" at bounding box center [389, 215] width 429 height 139
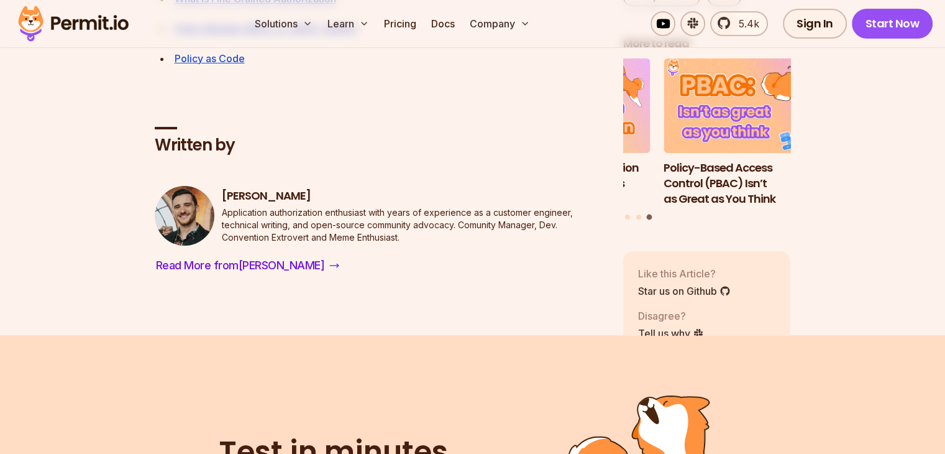
scroll to position [4849, 0]
